Goal: Transaction & Acquisition: Purchase product/service

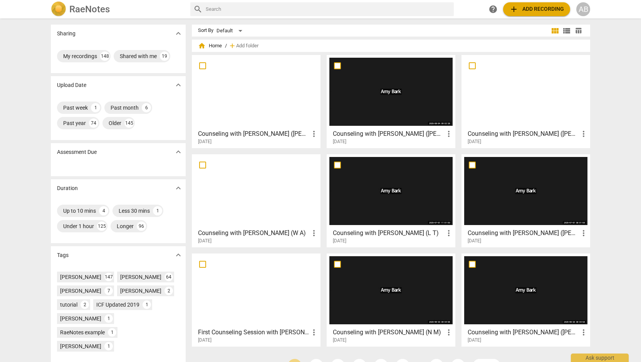
click at [547, 7] on span "add Add recording" at bounding box center [536, 9] width 55 height 9
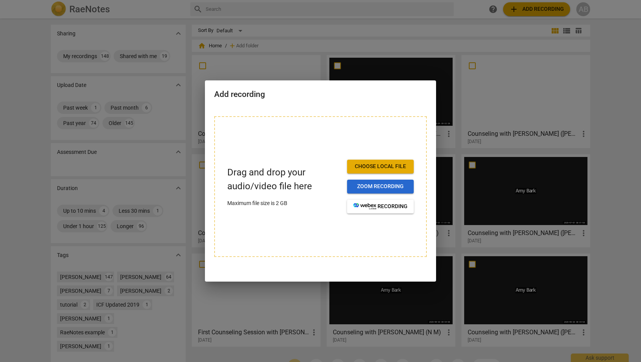
click at [397, 189] on span "Zoom recording" at bounding box center [380, 187] width 54 height 8
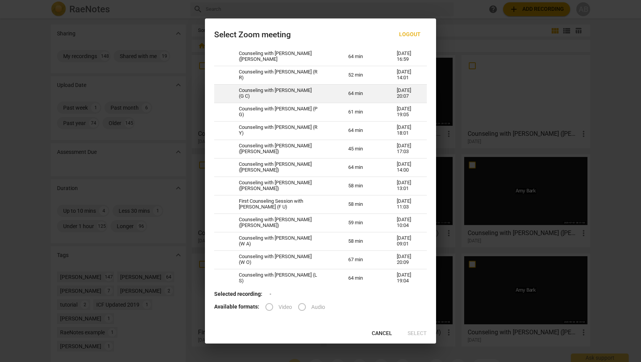
scroll to position [62, 0]
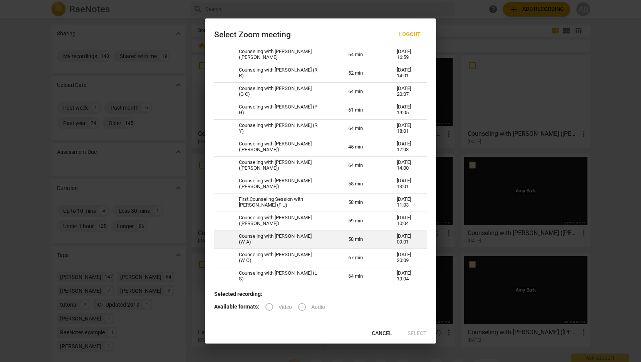
click at [276, 236] on td "Counseling with [PERSON_NAME] (W A)" at bounding box center [283, 239] width 109 height 18
radio input "true"
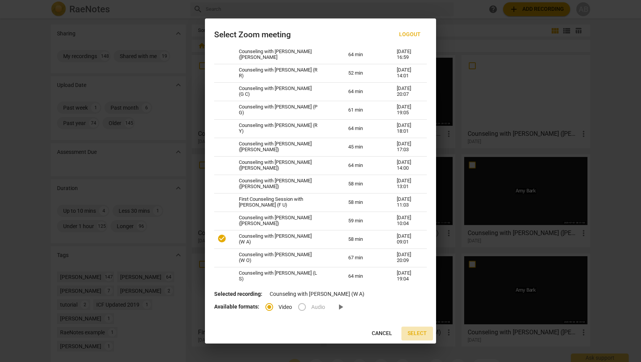
click at [417, 335] on span "Select" at bounding box center [416, 334] width 19 height 8
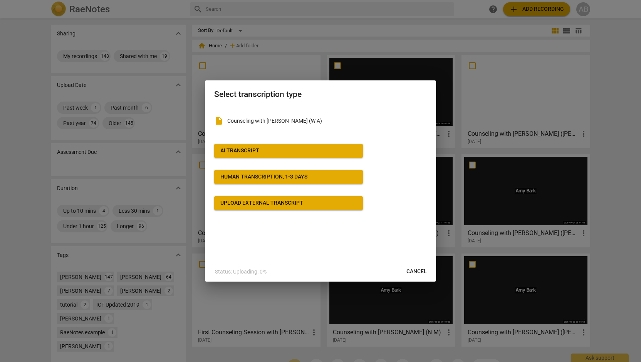
click at [310, 152] on span "AI Transcript" at bounding box center [288, 151] width 136 height 8
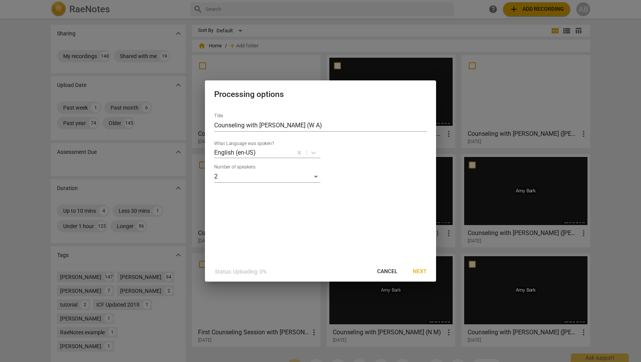
click at [425, 272] on span "Next" at bounding box center [420, 272] width 14 height 8
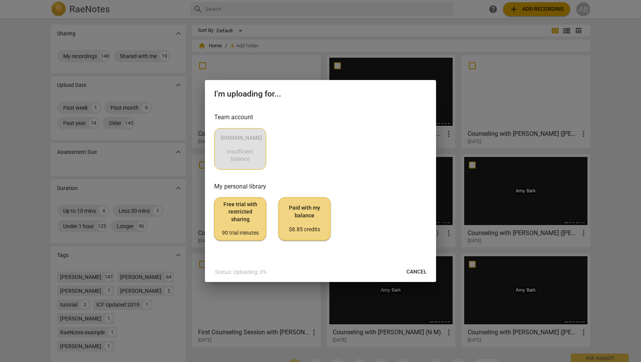
click at [242, 162] on div "[DOMAIN_NAME] Insufficient balance" at bounding box center [320, 149] width 213 height 42
click at [313, 232] on div "$8.85 credits" at bounding box center [304, 230] width 39 height 8
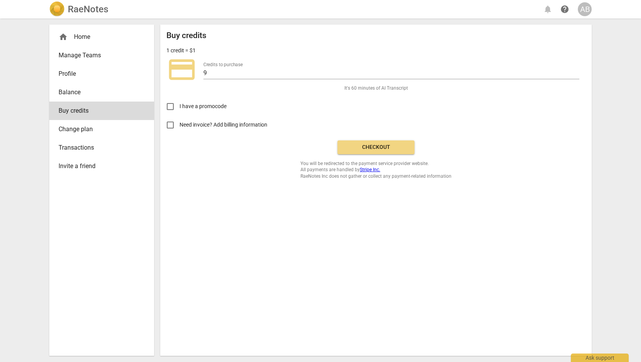
click at [369, 137] on div "Buy credits 1 credit = $1 credit_card Credits to purchase 9 It's 60 minutes of …" at bounding box center [375, 105] width 419 height 149
click at [372, 149] on span "Checkout" at bounding box center [375, 148] width 65 height 8
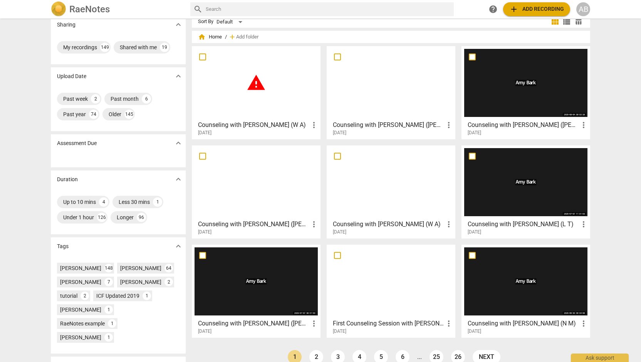
scroll to position [5, 0]
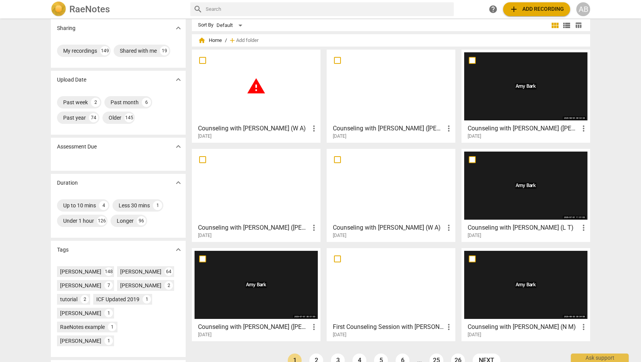
click at [355, 94] on div at bounding box center [390, 86] width 123 height 68
